Goal: Information Seeking & Learning: Find contact information

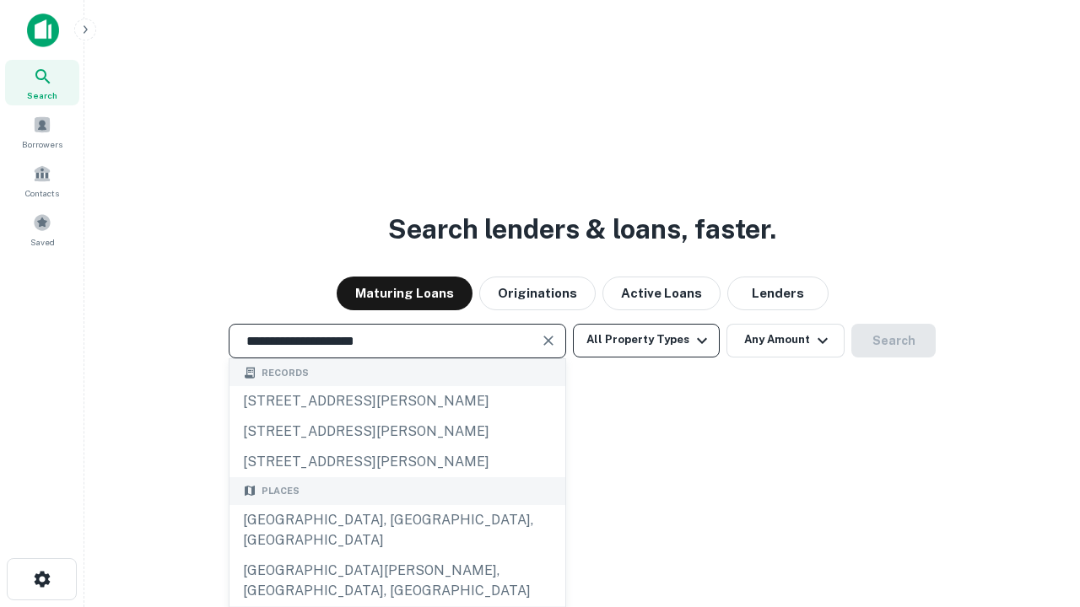
click at [396, 556] on div "[GEOGRAPHIC_DATA], [GEOGRAPHIC_DATA], [GEOGRAPHIC_DATA]" at bounding box center [397, 530] width 336 height 51
click at [646, 340] on button "All Property Types" at bounding box center [646, 341] width 147 height 34
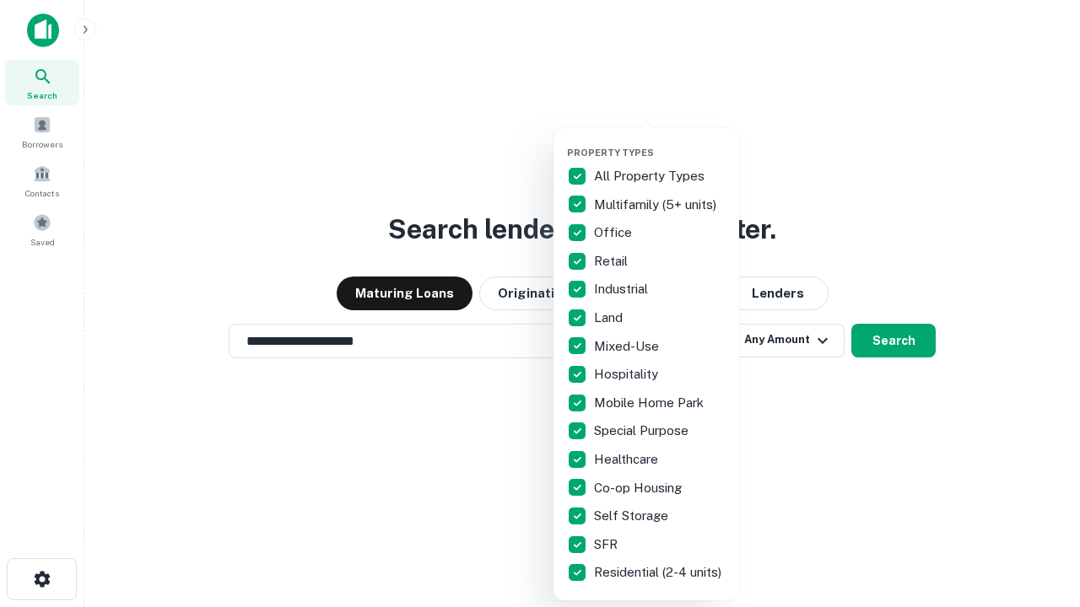
type input "**********"
click at [660, 142] on button "button" at bounding box center [660, 142] width 186 height 1
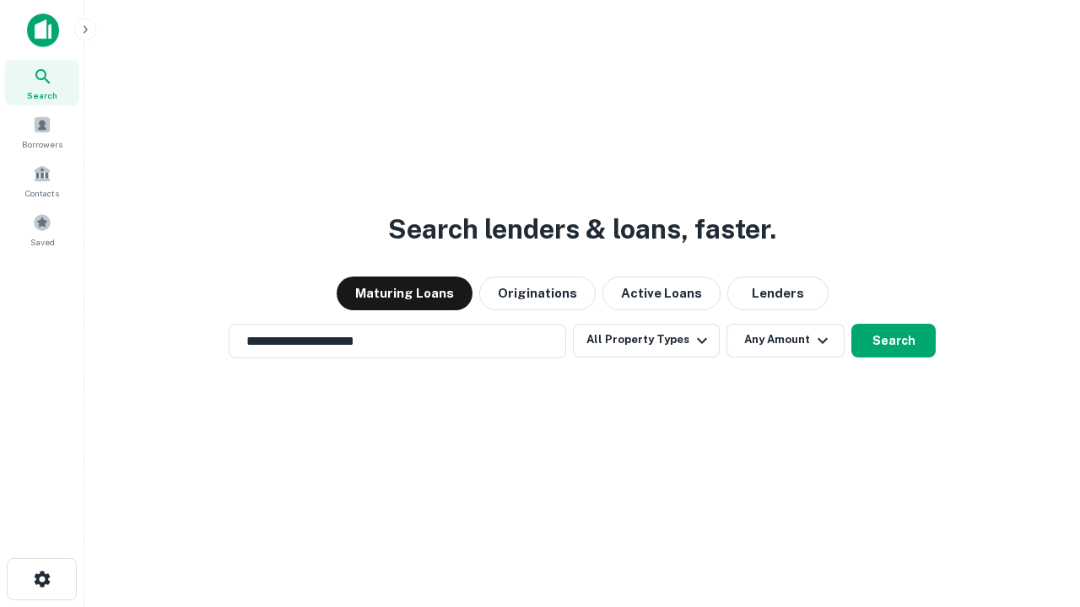
scroll to position [26, 0]
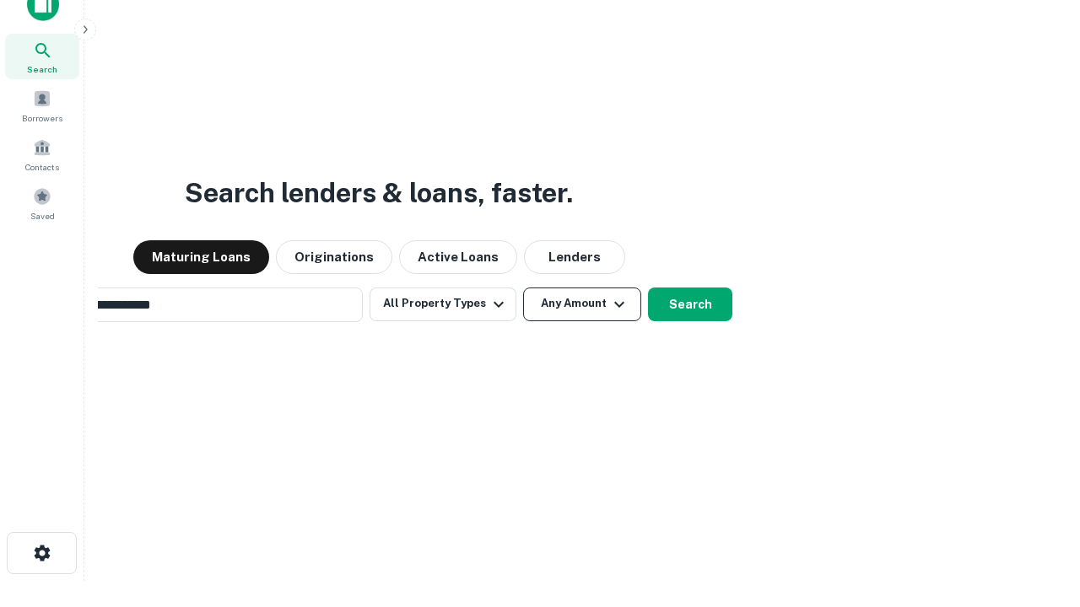
click at [523, 288] on button "Any Amount" at bounding box center [582, 305] width 118 height 34
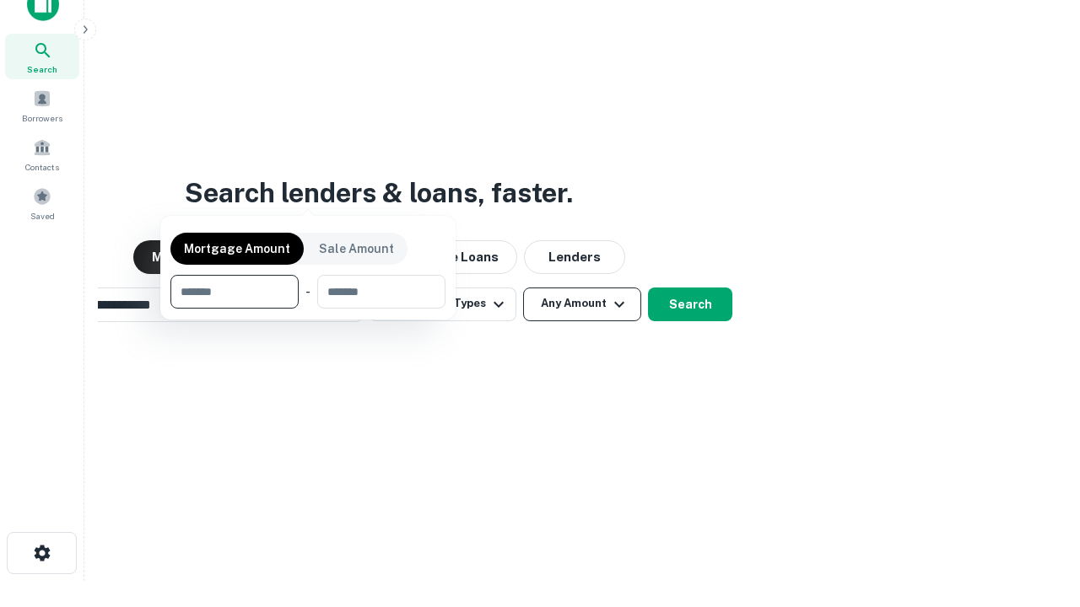
scroll to position [27, 0]
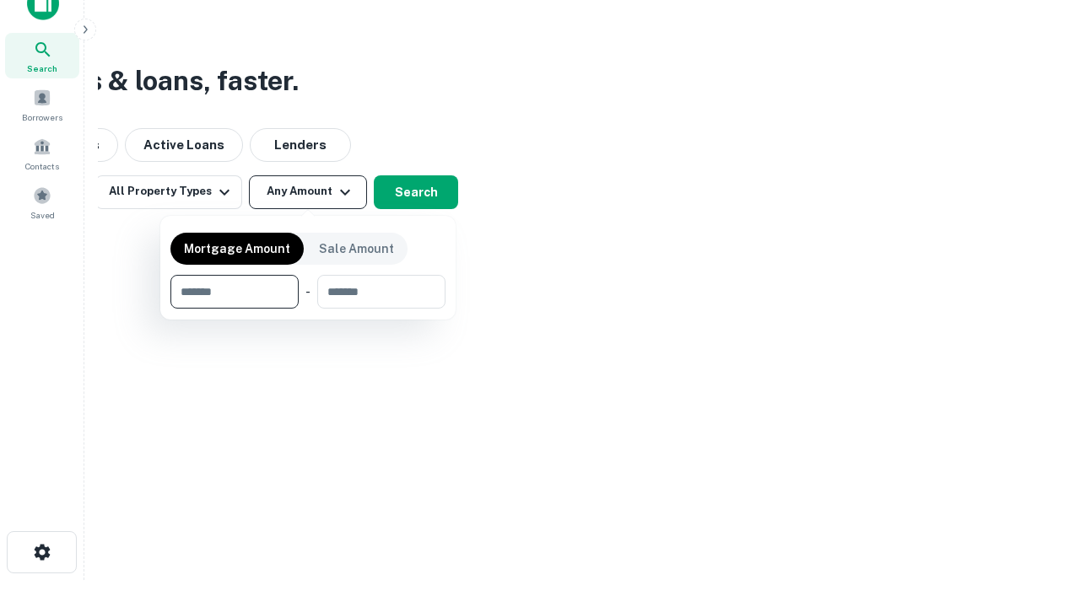
type input "*******"
click at [308, 309] on button "button" at bounding box center [307, 309] width 275 height 1
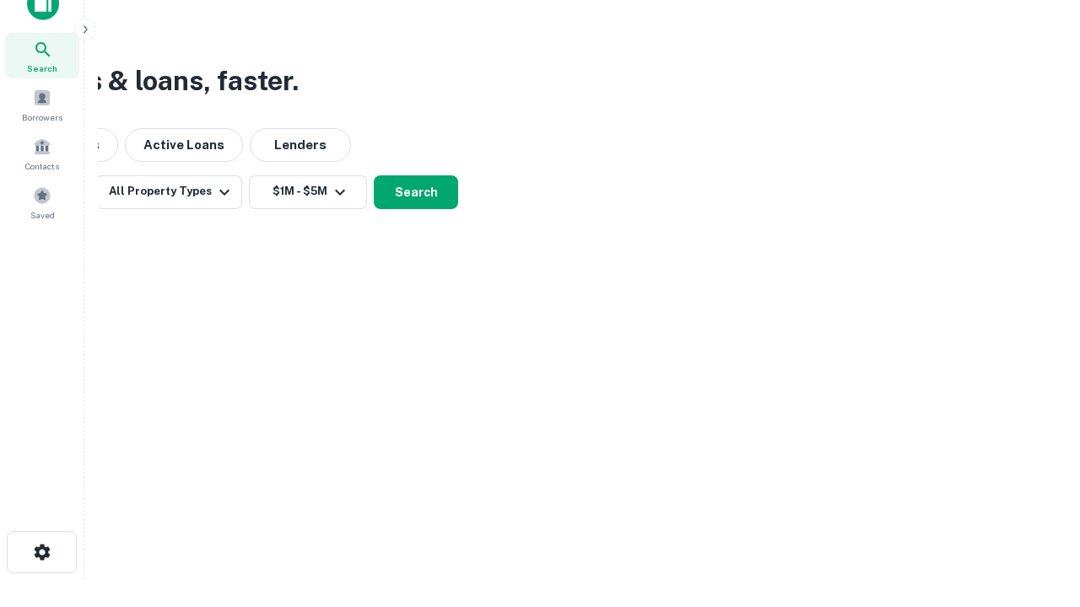
scroll to position [10, 311]
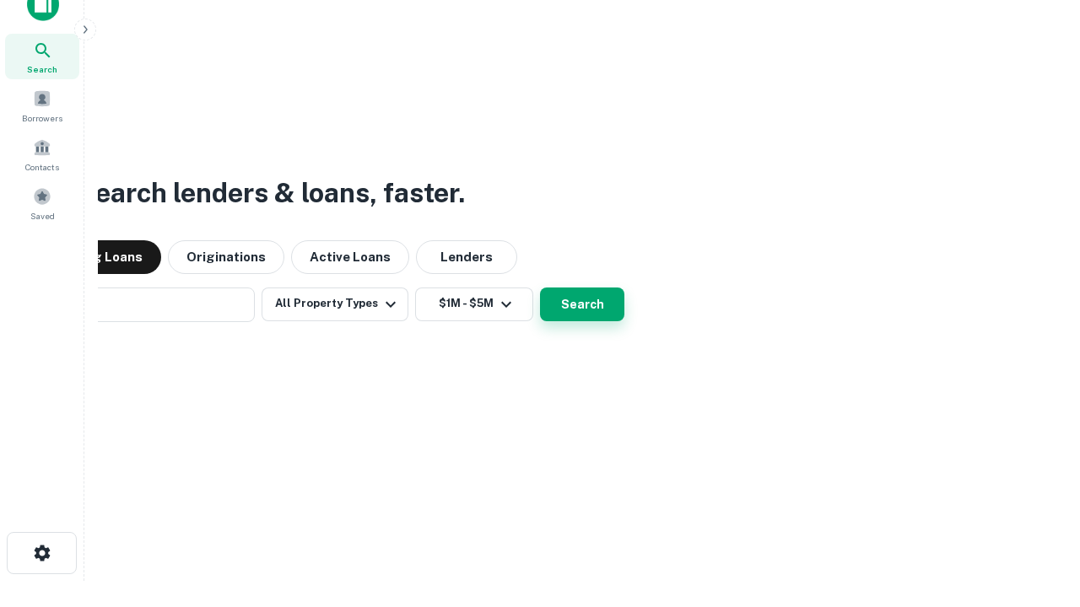
click at [540, 288] on button "Search" at bounding box center [582, 305] width 84 height 34
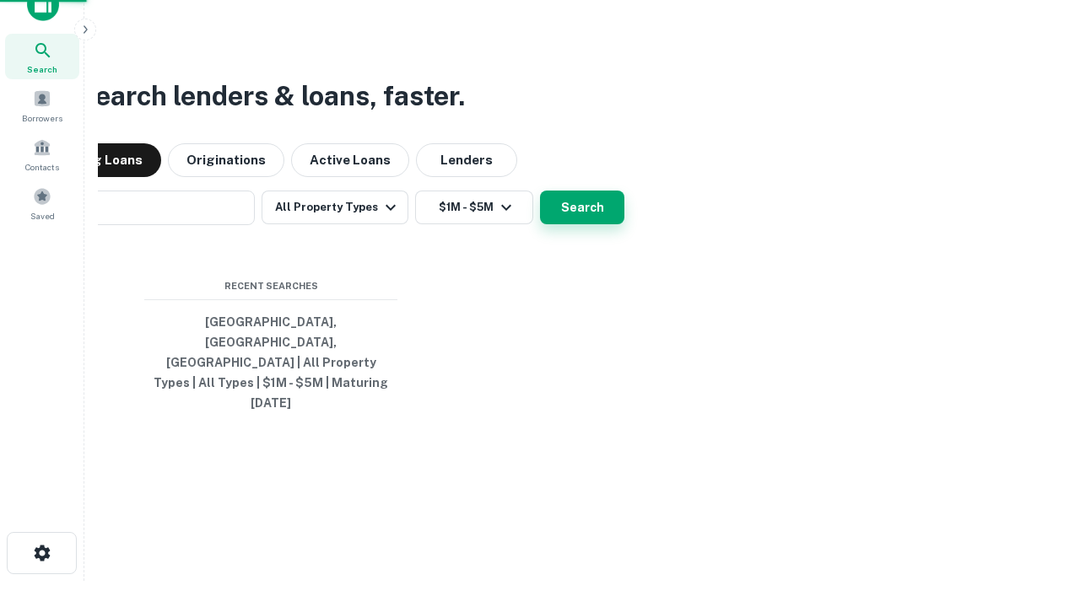
scroll to position [45, 477]
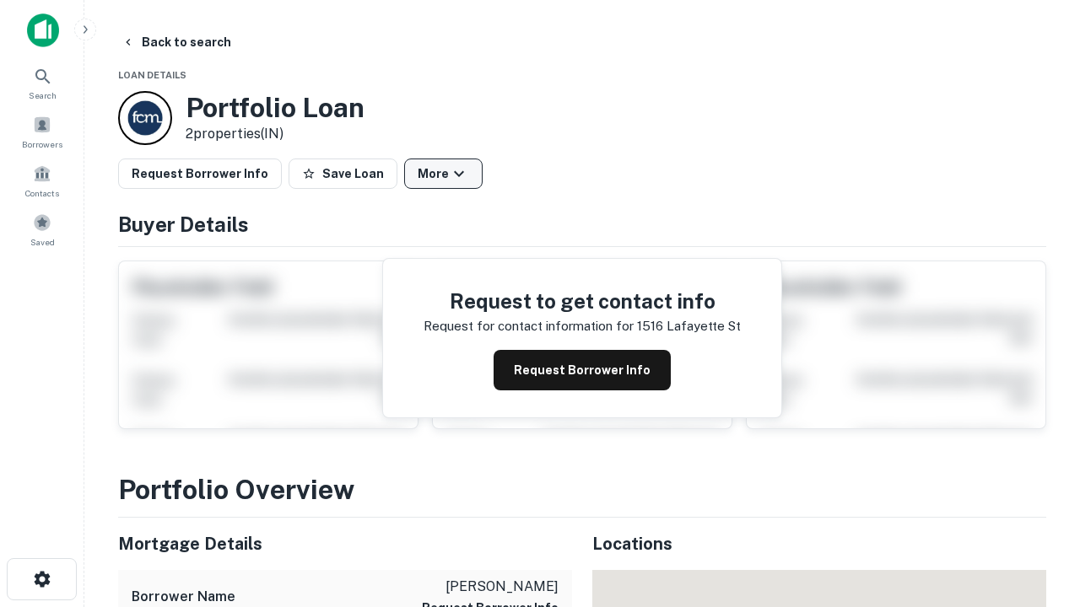
click at [443, 174] on button "More" at bounding box center [443, 174] width 78 height 30
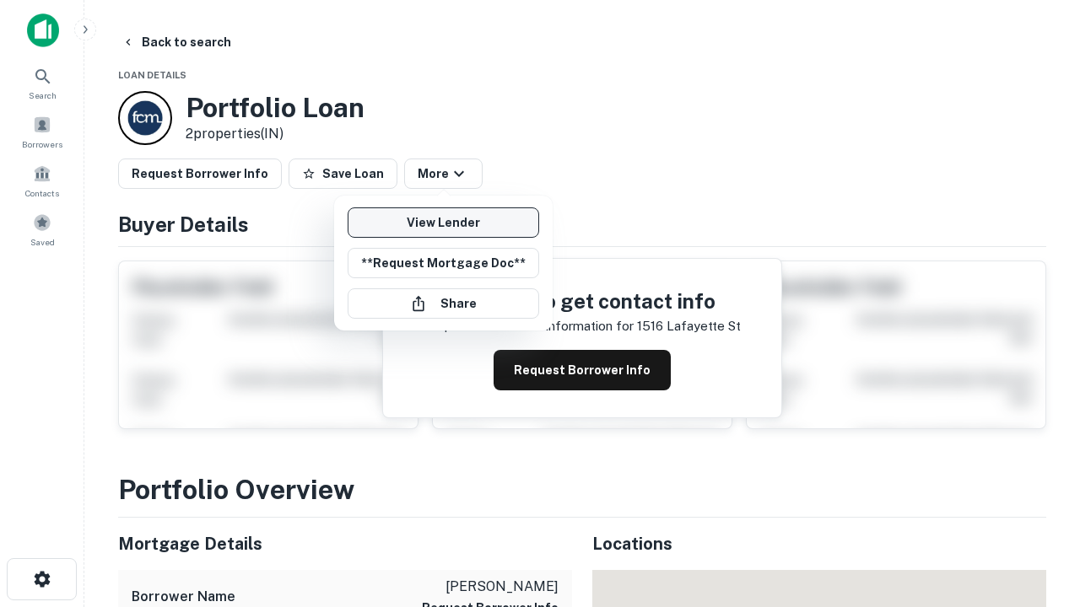
click at [443, 223] on link "View Lender" at bounding box center [443, 223] width 191 height 30
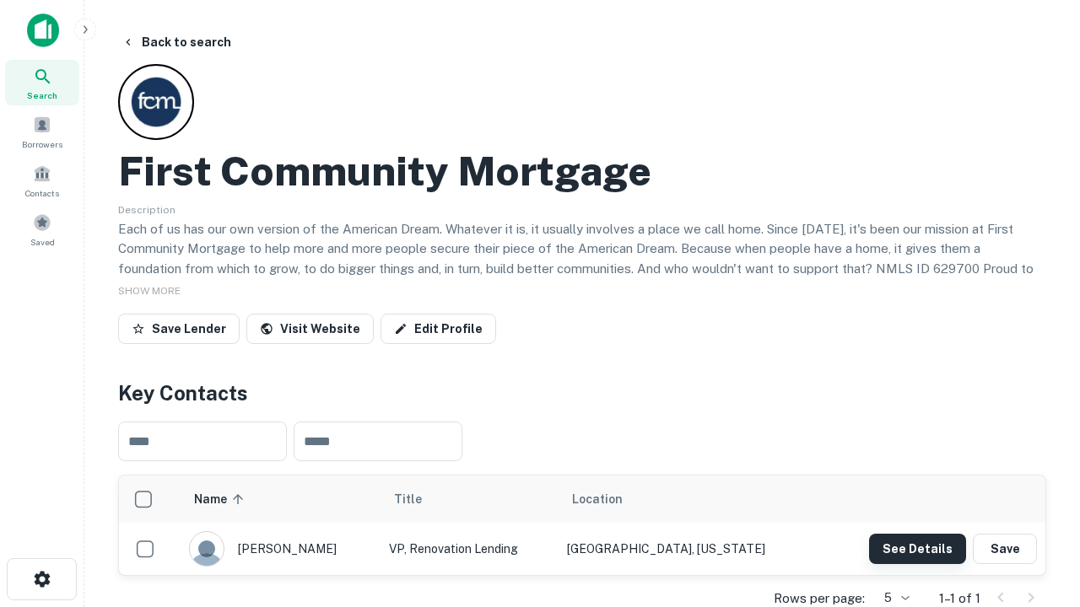
click at [917, 548] on button "See Details" at bounding box center [917, 549] width 97 height 30
